Goal: Information Seeking & Learning: Check status

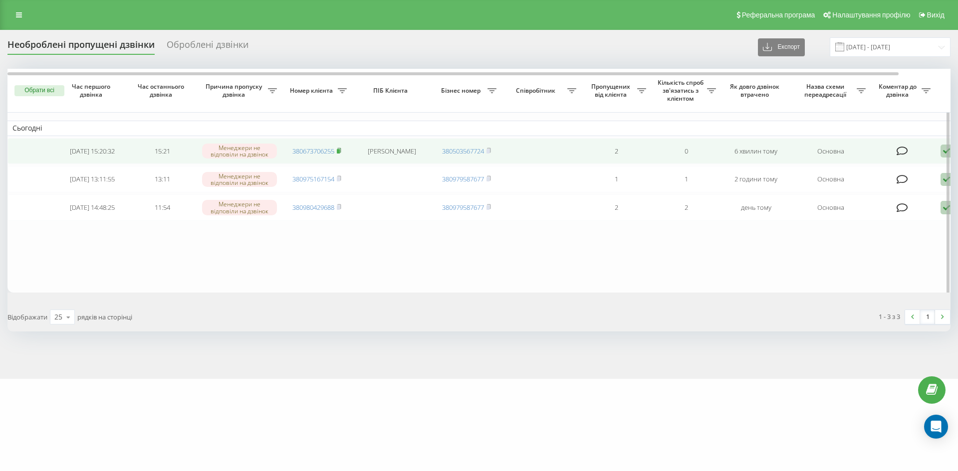
click at [340, 153] on rect at bounding box center [338, 151] width 3 height 4
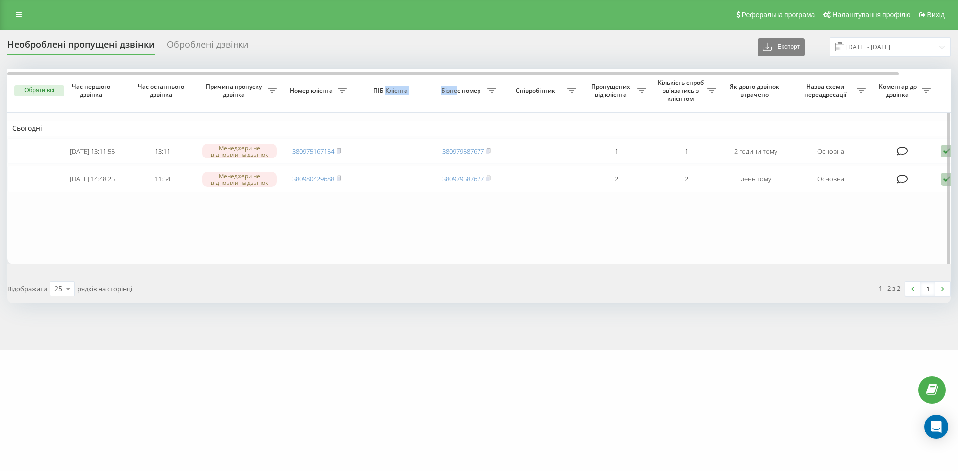
drag, startPoint x: 385, startPoint y: 89, endPoint x: 457, endPoint y: 93, distance: 71.4
click at [457, 93] on tr "Обрати всі Час першого дзвінка Час останнього дзвінка Причина пропуску дзвінка …" at bounding box center [506, 91] width 998 height 44
click at [447, 91] on span "Бізнес номер" at bounding box center [462, 91] width 51 height 8
drag, startPoint x: 462, startPoint y: 92, endPoint x: 454, endPoint y: 90, distance: 9.1
click at [454, 90] on span "Бізнес номер" at bounding box center [462, 91] width 51 height 8
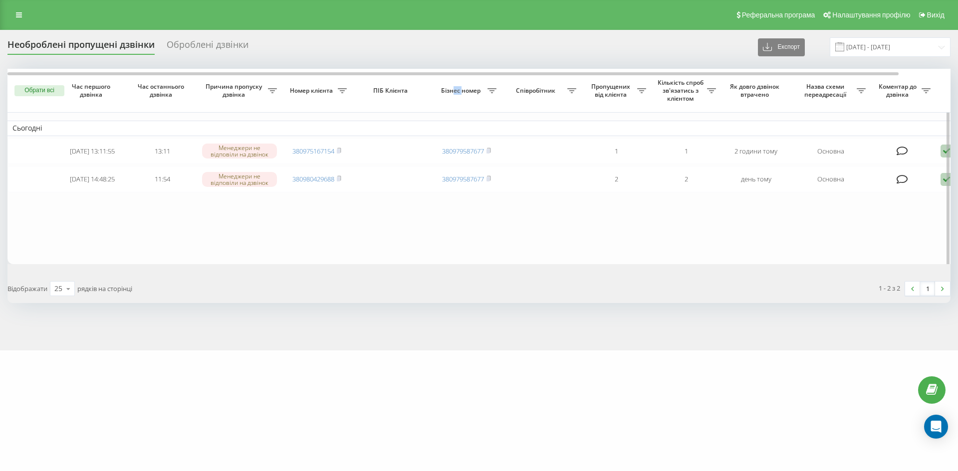
click at [454, 90] on span "Бізнес номер" at bounding box center [462, 91] width 51 height 8
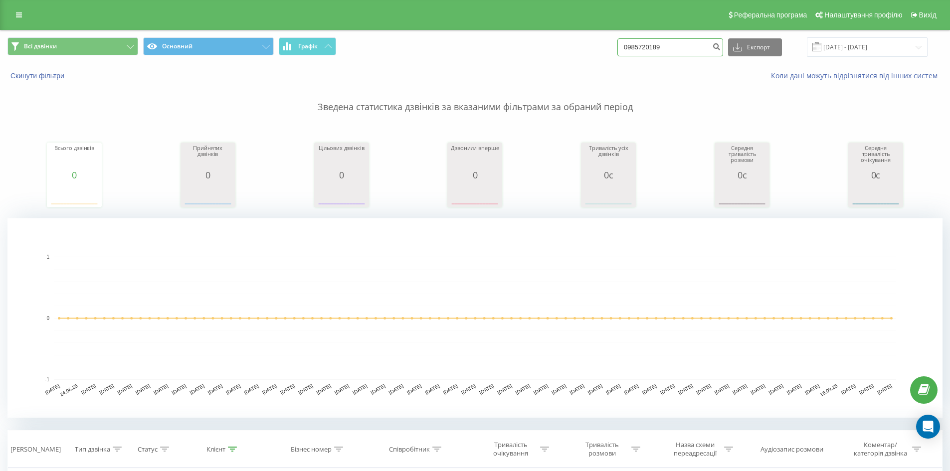
drag, startPoint x: 710, startPoint y: 49, endPoint x: 375, endPoint y: 9, distance: 337.7
click at [375, 9] on div "Реферальна програма Налаштування профілю Вихід Всі дзвінки Основний Графік 0985…" at bounding box center [475, 350] width 950 height 701
paste input "679466307"
type input "0679466307"
click at [723, 55] on button "submit" at bounding box center [716, 47] width 13 height 18
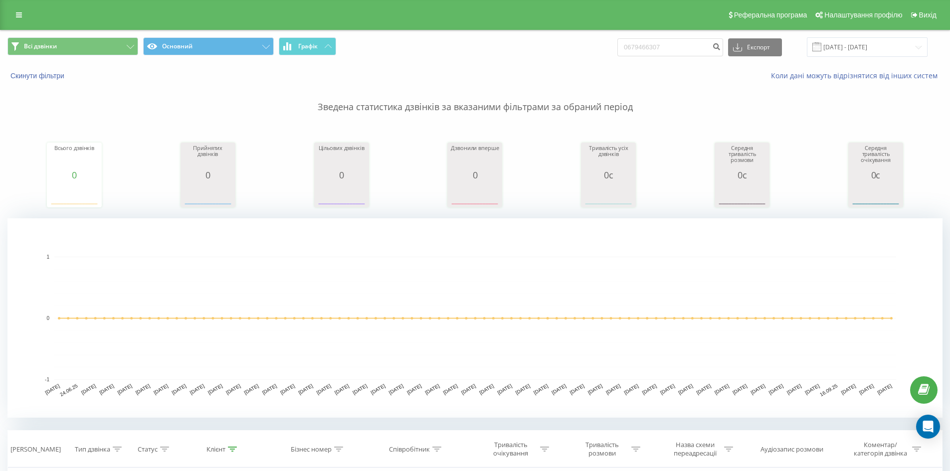
click at [110, 210] on div "Зведена статистика дзвінків за вказаними фільтрами за обраний період Всього дзв…" at bounding box center [474, 249] width 935 height 337
drag, startPoint x: 691, startPoint y: 51, endPoint x: 362, endPoint y: 18, distance: 330.4
click at [355, 15] on div "Реферальна програма Налаштування профілю Вихід Всі дзвінки Основний Графік 0679…" at bounding box center [475, 350] width 950 height 701
paste input "380(96)297-96-61"
click at [650, 46] on input "380(96)297-96-61" at bounding box center [671, 47] width 106 height 18
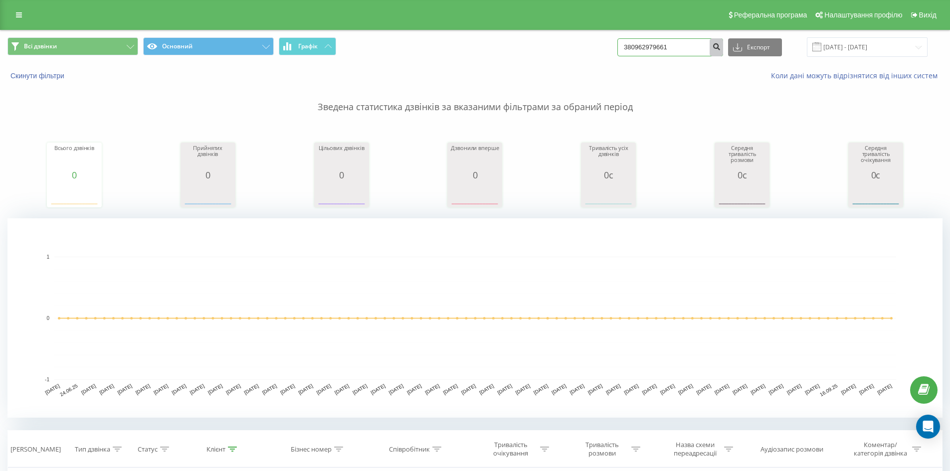
type input "380962979661"
click at [721, 48] on button "submit" at bounding box center [716, 47] width 13 height 18
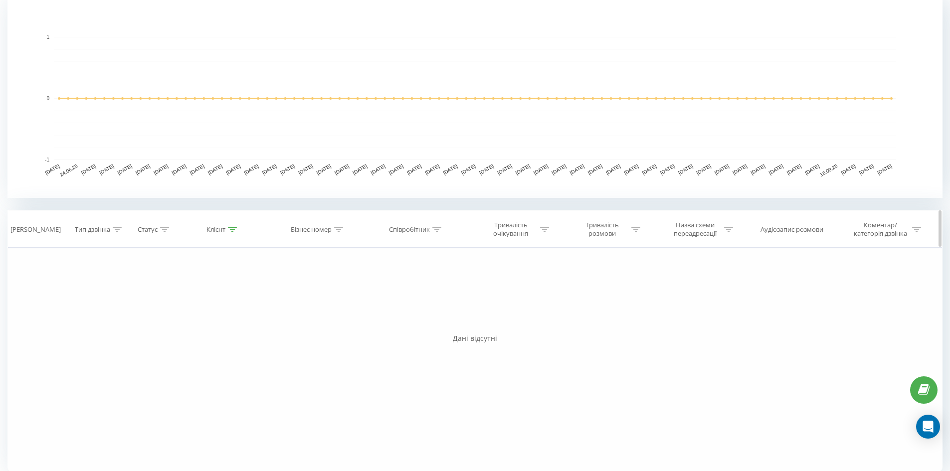
scroll to position [230, 0]
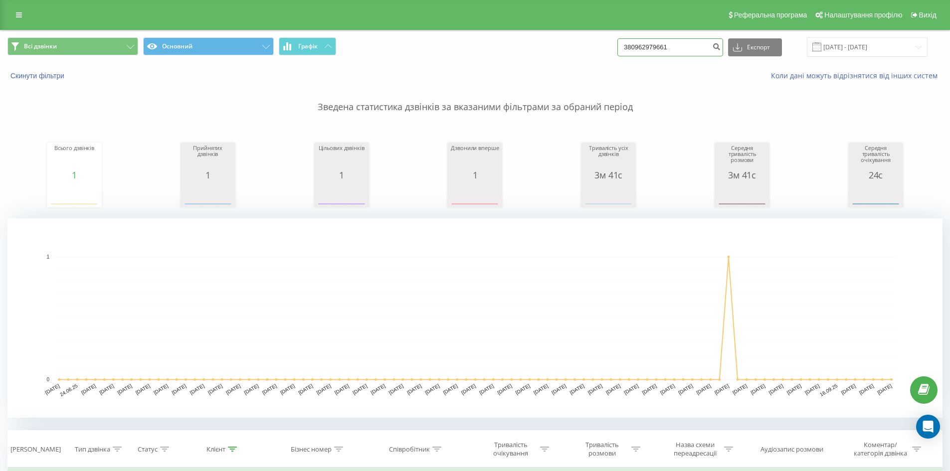
drag, startPoint x: 685, startPoint y: 52, endPoint x: 555, endPoint y: 40, distance: 129.8
click at [565, 39] on div "Всі дзвінки Основний Графік 380962979661 Експорт .csv .xls .xlsx 22.06.2025 - 2…" at bounding box center [474, 46] width 935 height 19
paste input "0679466307"
type input "0679466307"
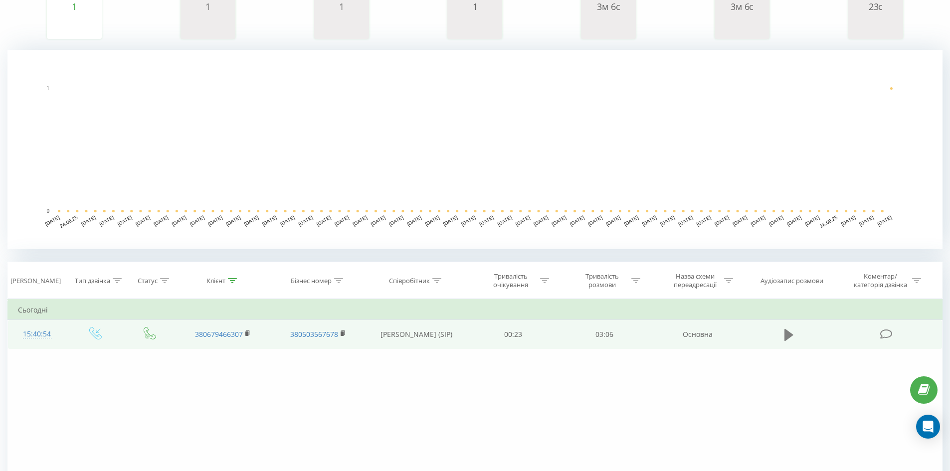
scroll to position [100, 0]
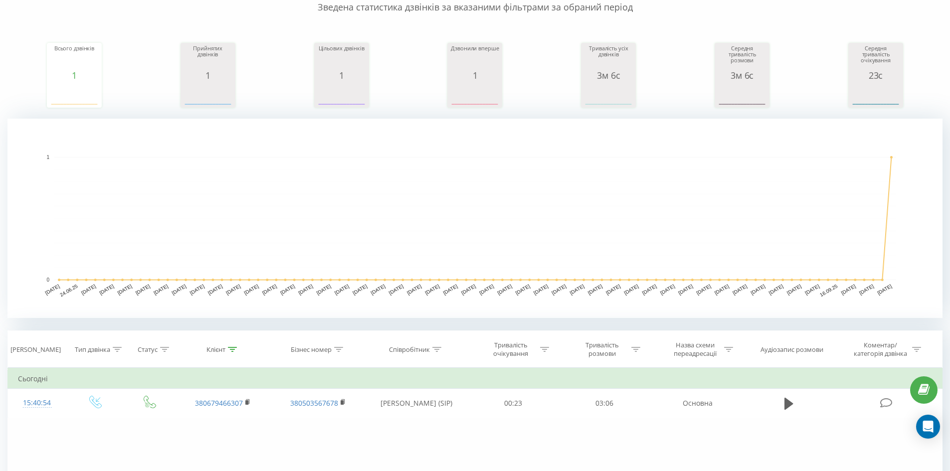
click at [529, 453] on div "Фільтрувати за умовою Дорівнює Введіть значення Скасувати OK Фільтрувати за умо…" at bounding box center [474, 480] width 935 height 225
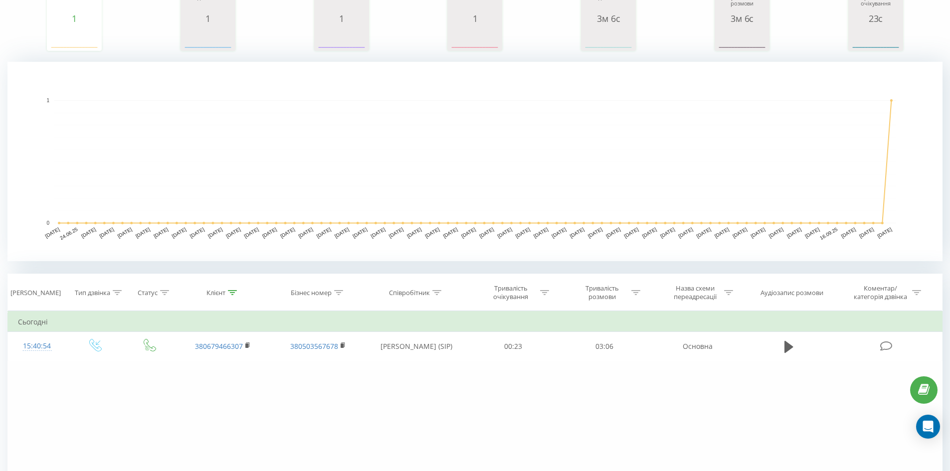
scroll to position [200, 0]
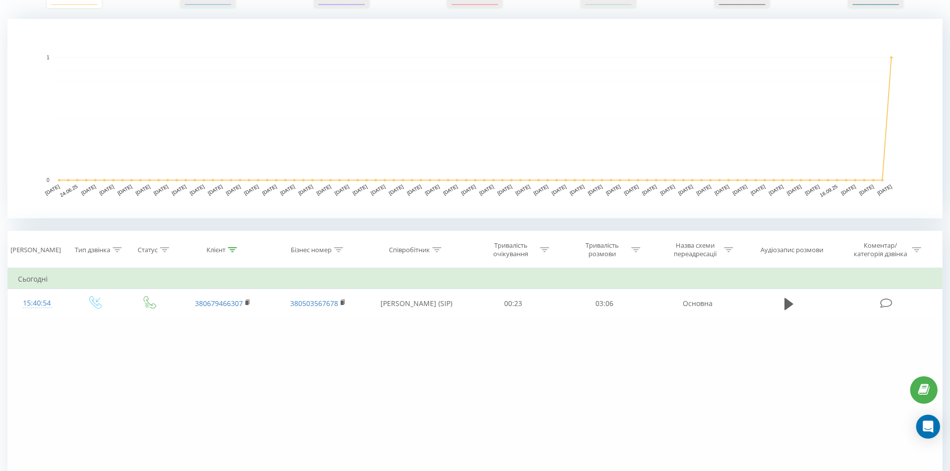
drag, startPoint x: 825, startPoint y: 399, endPoint x: 773, endPoint y: 356, distance: 66.6
click at [825, 395] on div "Фільтрувати за умовою Дорівнює Введіть значення Скасувати OK Фільтрувати за умо…" at bounding box center [474, 380] width 935 height 225
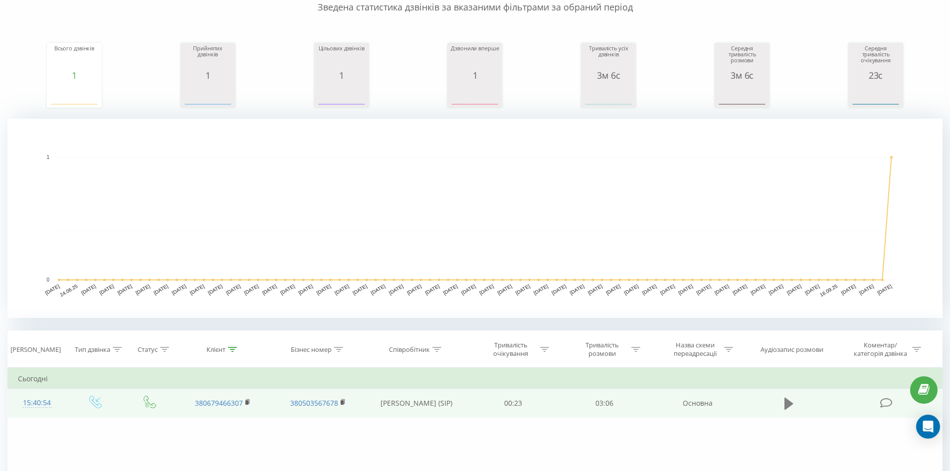
click at [795, 405] on button at bounding box center [789, 404] width 15 height 15
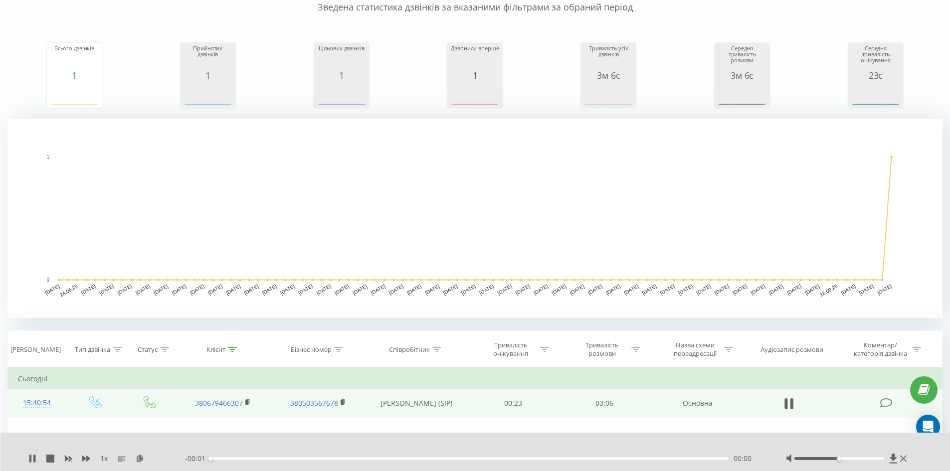
click at [567, 458] on div "00:00" at bounding box center [470, 459] width 519 height 3
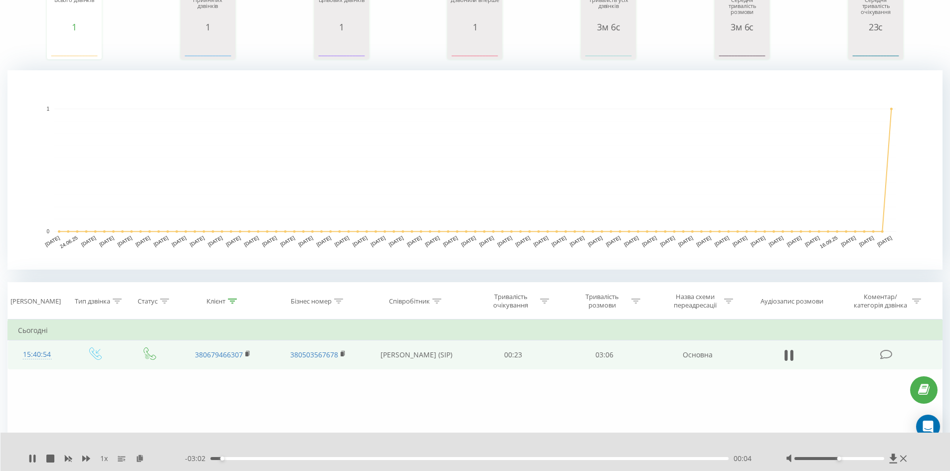
scroll to position [200, 0]
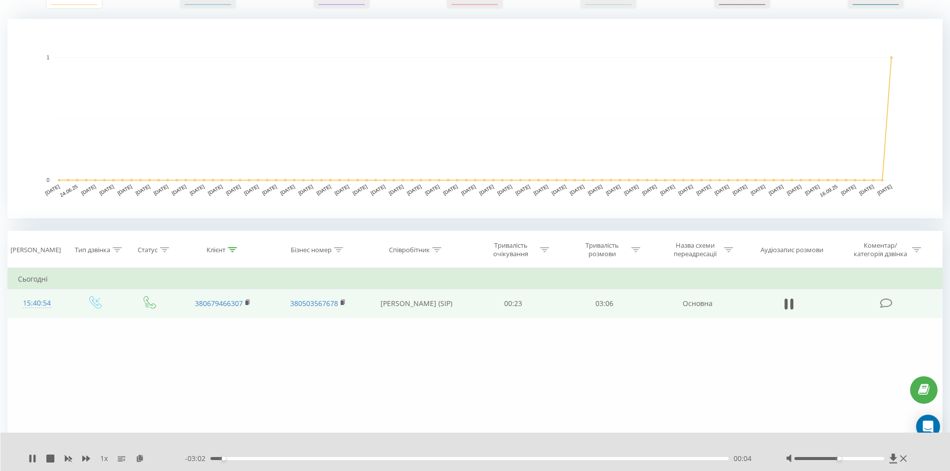
drag, startPoint x: 564, startPoint y: 459, endPoint x: 572, endPoint y: 456, distance: 9.0
click at [568, 458] on div "00:04" at bounding box center [470, 459] width 519 height 3
drag, startPoint x: 593, startPoint y: 456, endPoint x: 607, endPoint y: 461, distance: 15.5
click at [596, 457] on div "- 03:07 00:00 00:00" at bounding box center [473, 459] width 576 height 10
click at [608, 461] on div "- 03:07 00:00 00:00" at bounding box center [473, 459] width 576 height 10
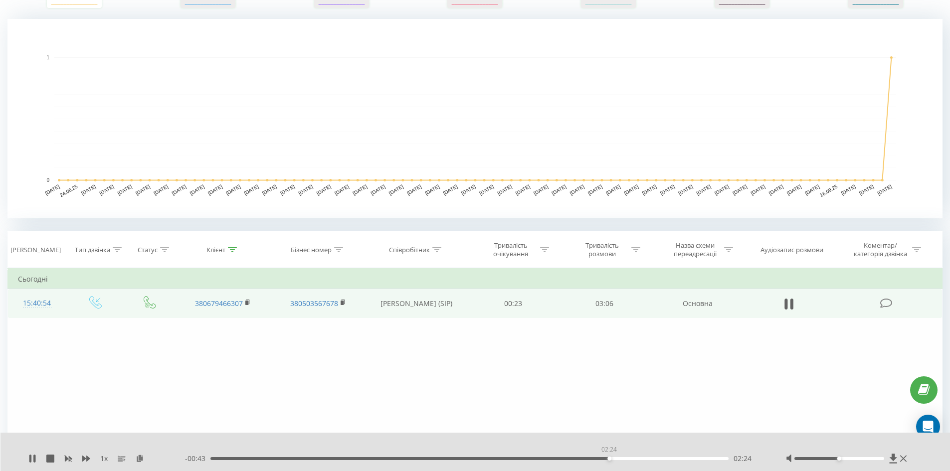
click at [609, 458] on div "02:24" at bounding box center [470, 459] width 519 height 3
click at [644, 458] on div "02:36" at bounding box center [470, 459] width 519 height 3
click at [904, 458] on icon at bounding box center [904, 459] width 6 height 8
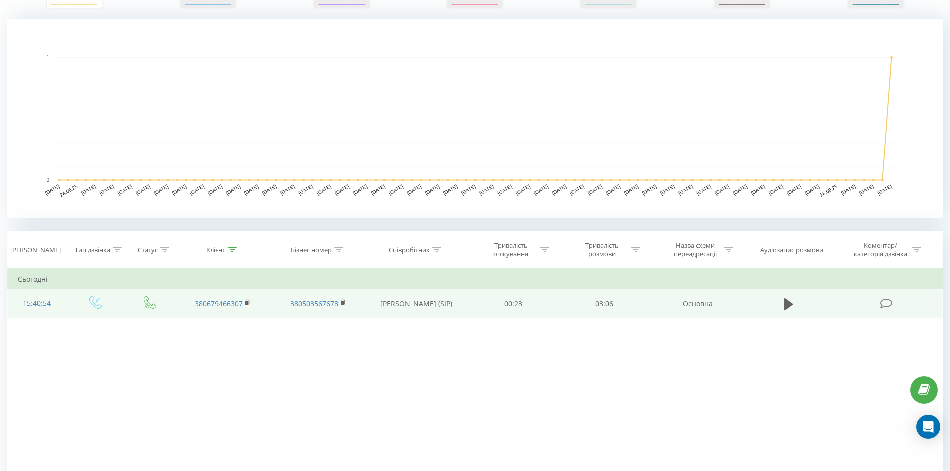
click at [74, 320] on div "Фільтрувати за умовою Дорівнює Введіть значення Скасувати OK Фільтрувати за умо…" at bounding box center [474, 380] width 935 height 225
drag, startPoint x: 44, startPoint y: 285, endPoint x: 22, endPoint y: 281, distance: 22.2
click at [22, 281] on td "Сьогодні" at bounding box center [475, 279] width 935 height 20
drag, startPoint x: 19, startPoint y: 280, endPoint x: 0, endPoint y: 276, distance: 19.5
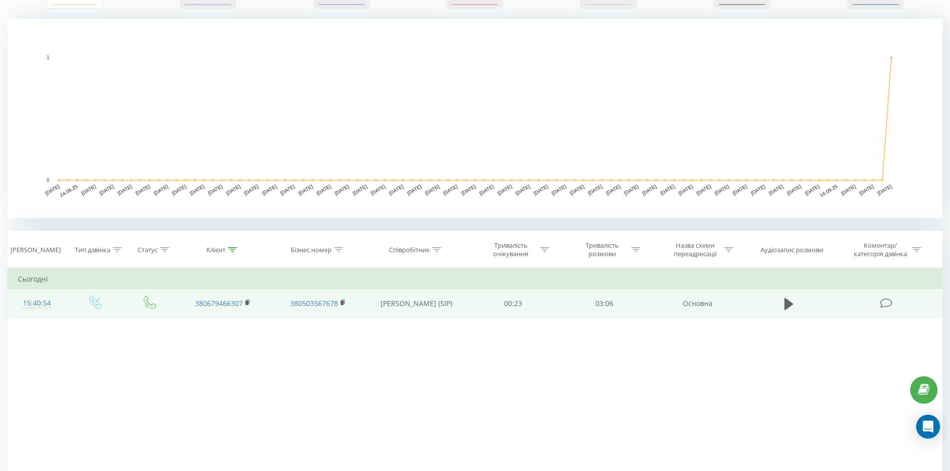
click at [0, 276] on div "Всі дзвінки Основний Графік 0679466307 Експорт .csv .xls .xlsx 22.06.2025 - 22.…" at bounding box center [475, 180] width 950 height 700
drag, startPoint x: 48, startPoint y: 282, endPoint x: 16, endPoint y: 283, distance: 31.4
click at [16, 283] on td "Сьогодні" at bounding box center [475, 279] width 935 height 20
click at [17, 283] on td "Сьогодні" at bounding box center [475, 279] width 935 height 20
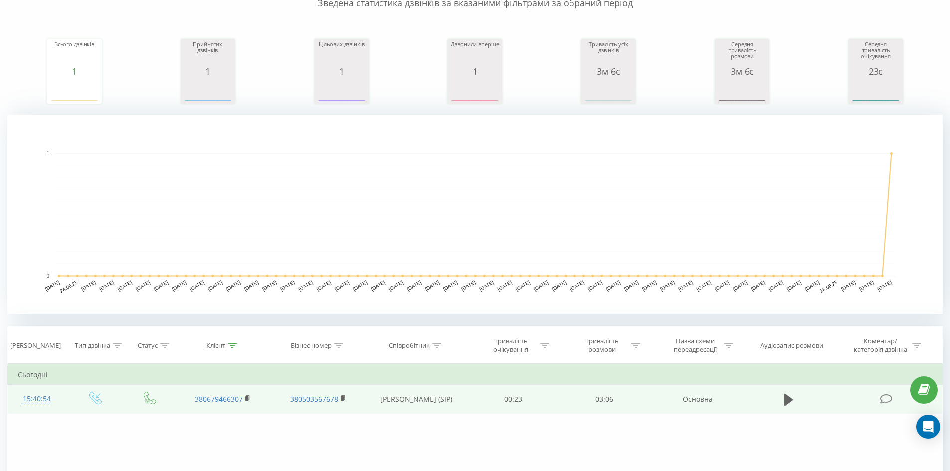
scroll to position [0, 0]
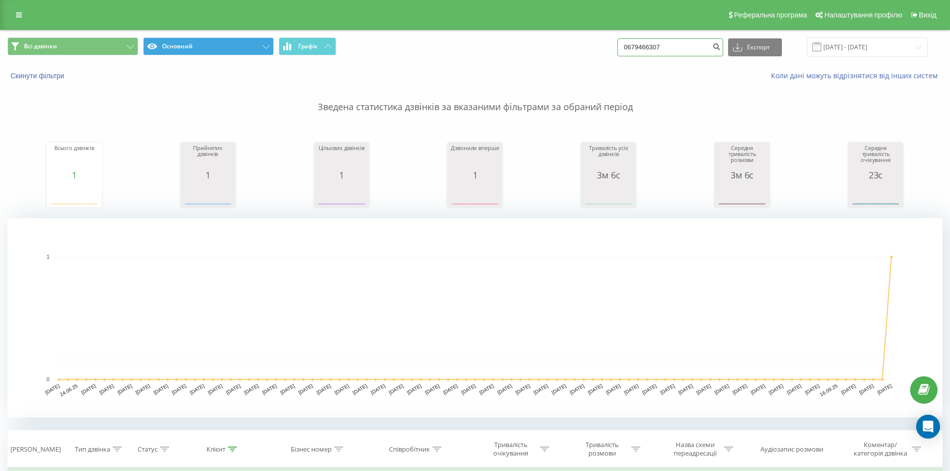
drag, startPoint x: 684, startPoint y: 48, endPoint x: 265, endPoint y: 43, distance: 419.1
click at [265, 43] on div "Всі дзвінки Основний Графік 0679466307 Експорт .csv .xls .xlsx 22.06.2025 - 22.…" at bounding box center [474, 46] width 935 height 19
paste input "380977892020"
type input "380977892020"
click at [723, 51] on button "submit" at bounding box center [716, 47] width 13 height 18
